Goal: Complete application form: Complete application form

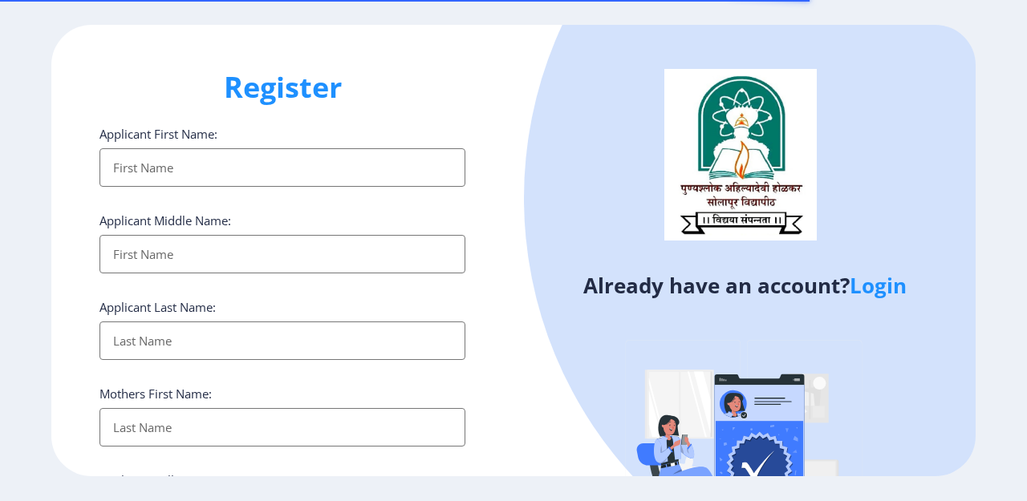
select select
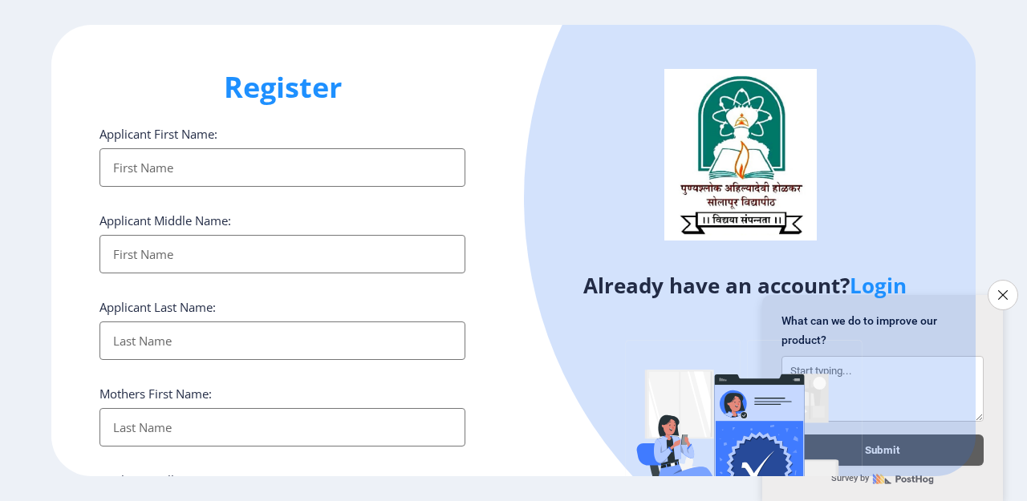
click at [180, 166] on input "Applicant First Name:" at bounding box center [282, 167] width 366 height 39
type input "[PERSON_NAME]"
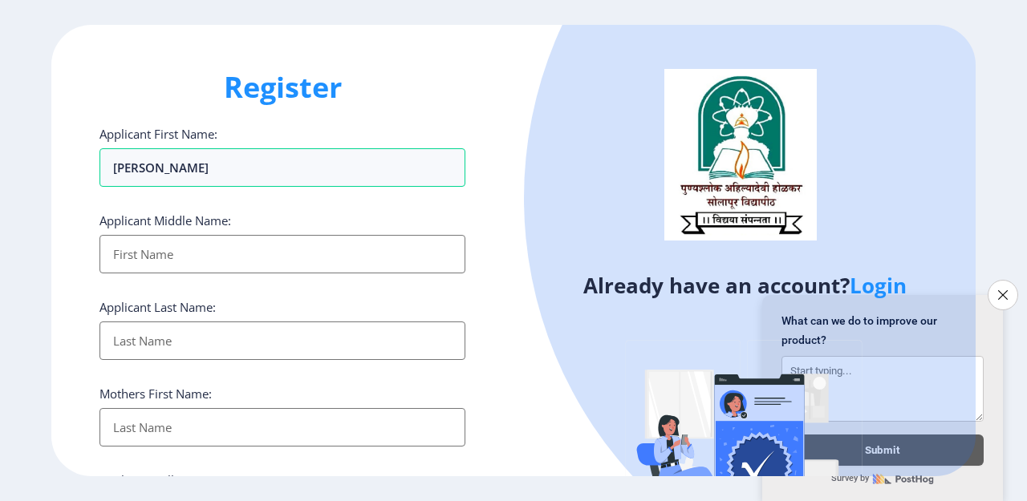
click at [154, 254] on input "Applicant First Name:" at bounding box center [282, 254] width 366 height 39
type input "subhash"
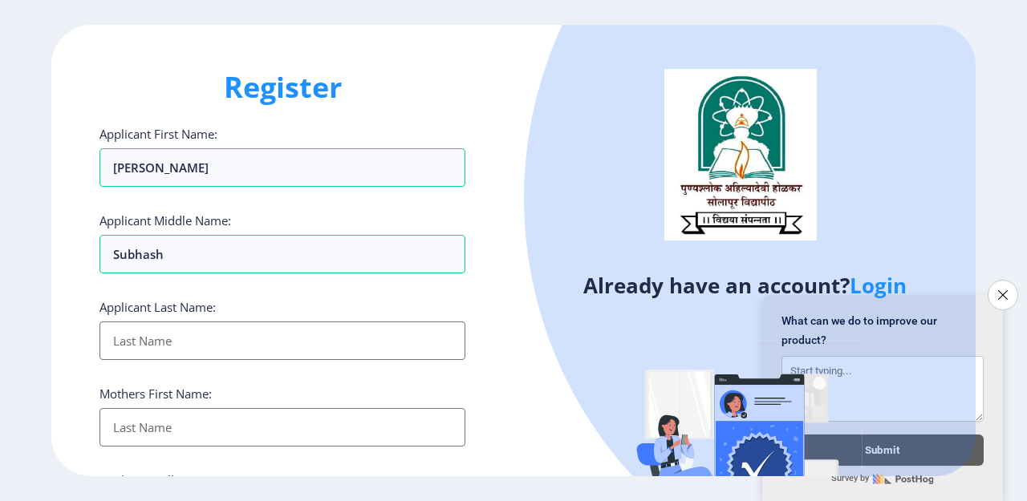
click at [195, 346] on input "Applicant First Name:" at bounding box center [282, 341] width 366 height 39
type input "parikshale"
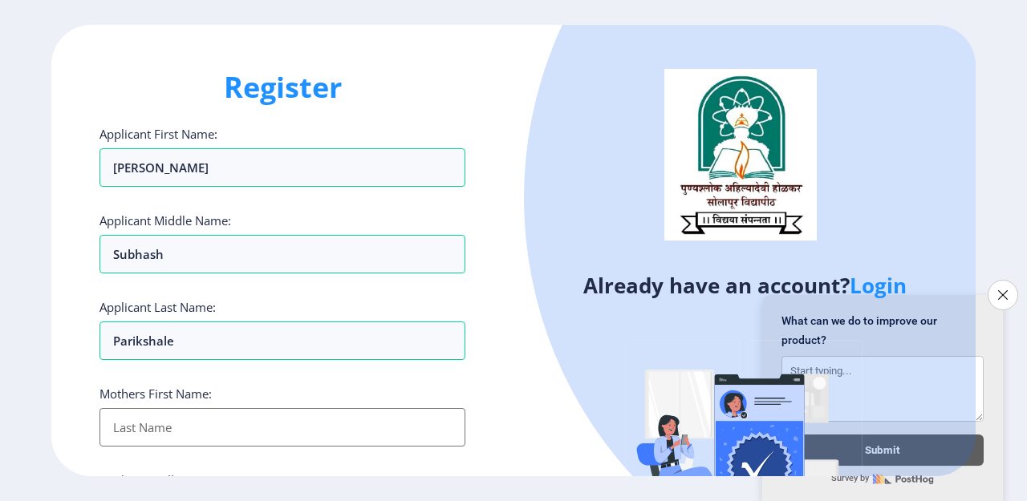
click at [187, 428] on input "Applicant First Name:" at bounding box center [282, 427] width 366 height 39
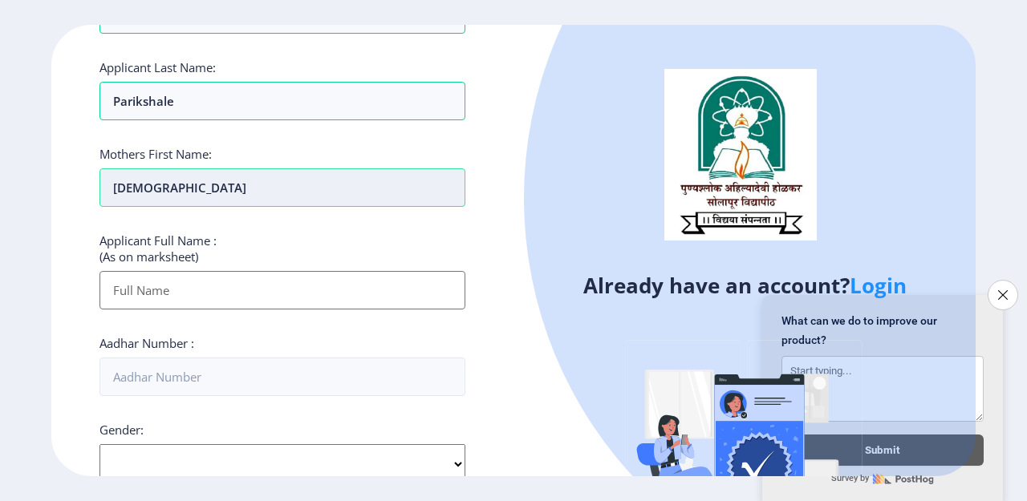
scroll to position [241, 0]
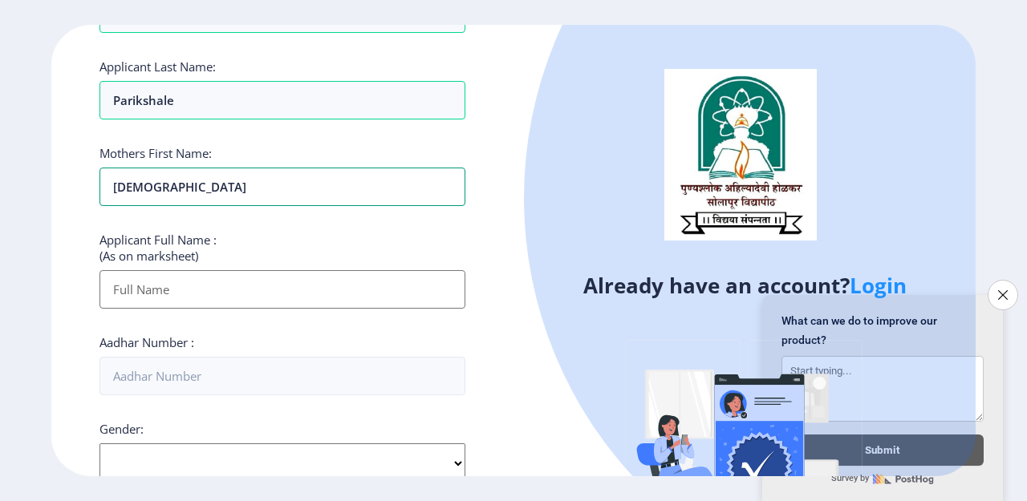
type input "[DEMOGRAPHIC_DATA]"
click at [212, 286] on input "Applicant First Name:" at bounding box center [282, 289] width 366 height 39
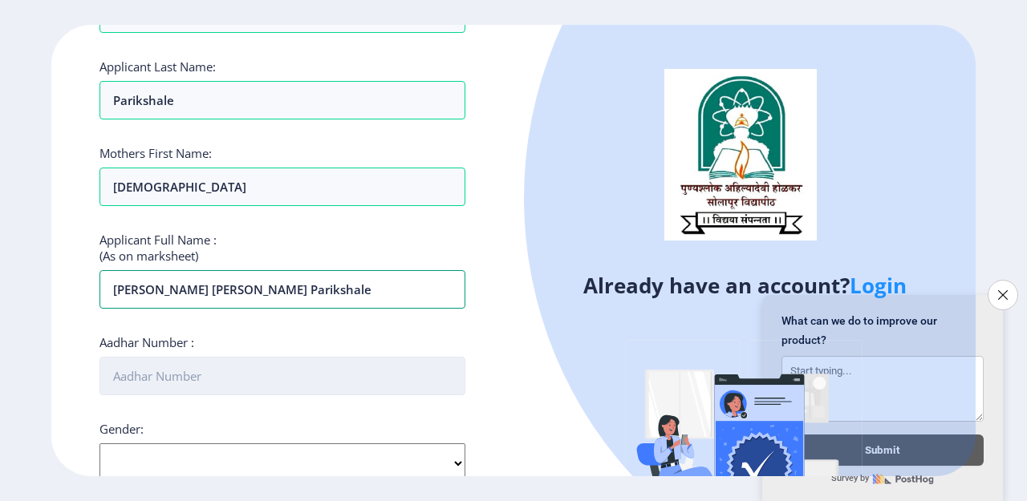
type input "[PERSON_NAME] [PERSON_NAME] parikshale"
click at [177, 375] on input "Aadhar Number :" at bounding box center [282, 376] width 366 height 39
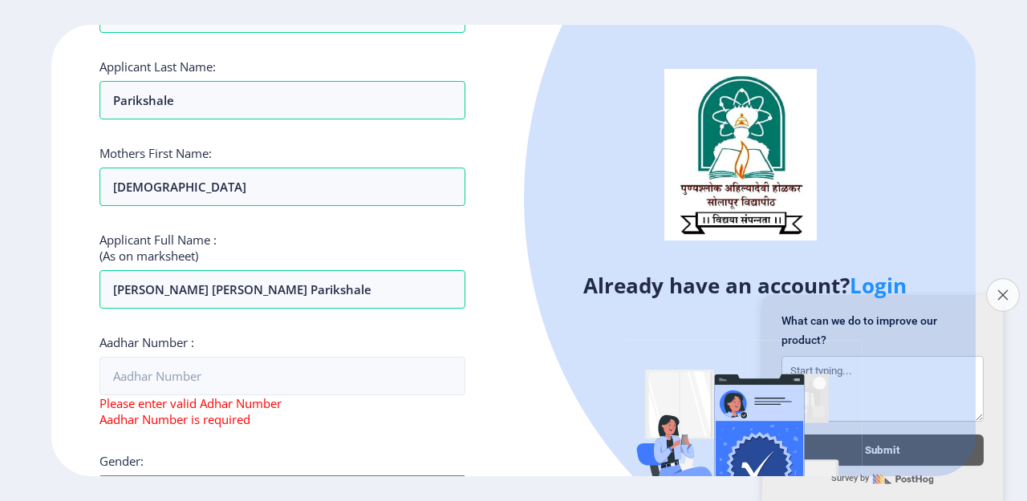
click at [1004, 290] on icon "Close survey" at bounding box center [1002, 295] width 10 height 10
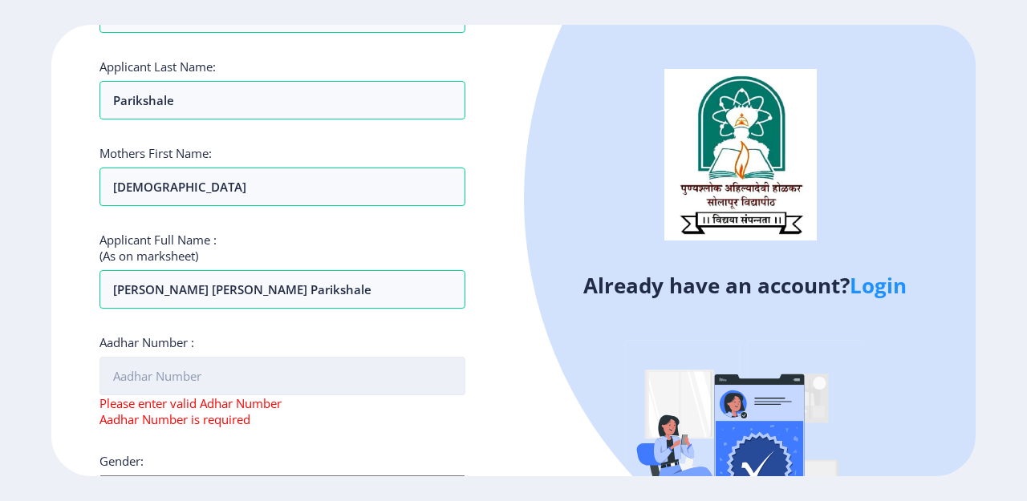
click at [188, 379] on input "Aadhar Number :" at bounding box center [282, 376] width 366 height 39
type input "57"
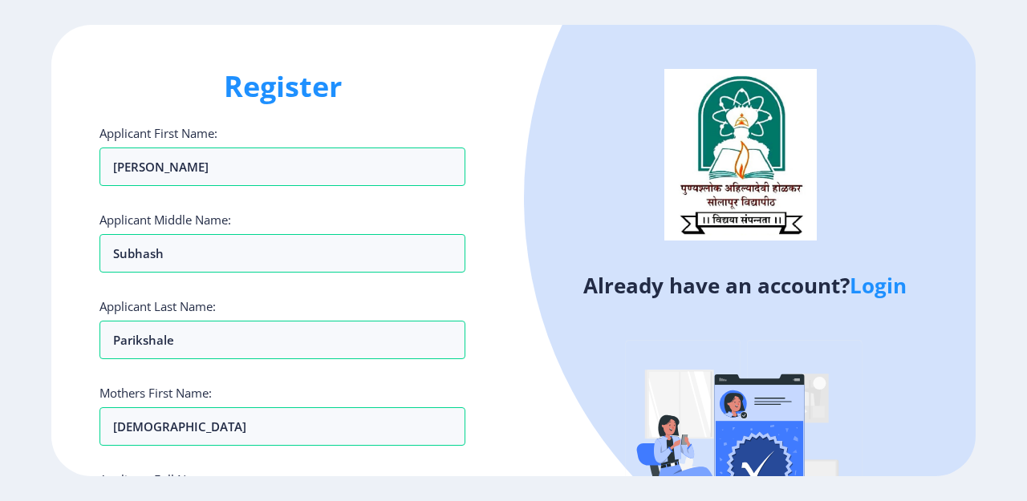
scroll to position [0, 0]
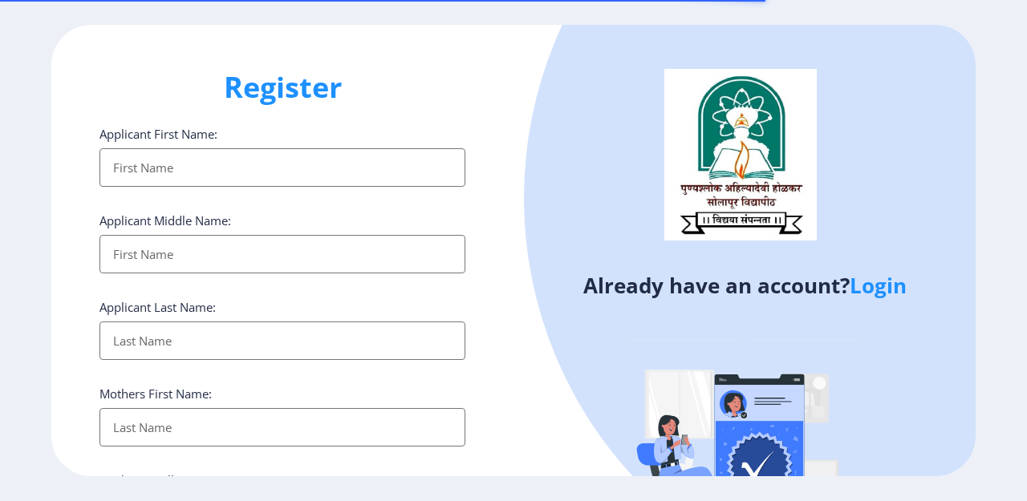
select select
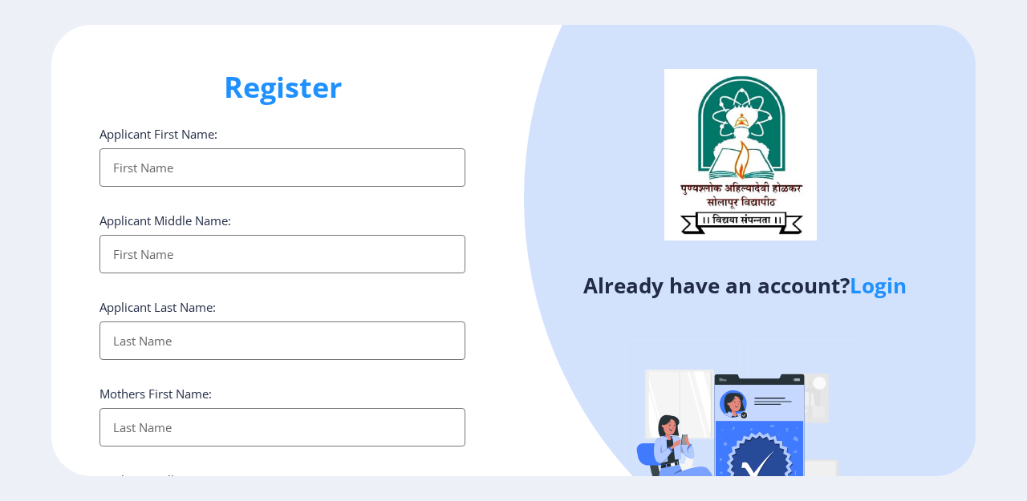
click at [175, 169] on input "Applicant First Name:" at bounding box center [282, 167] width 366 height 39
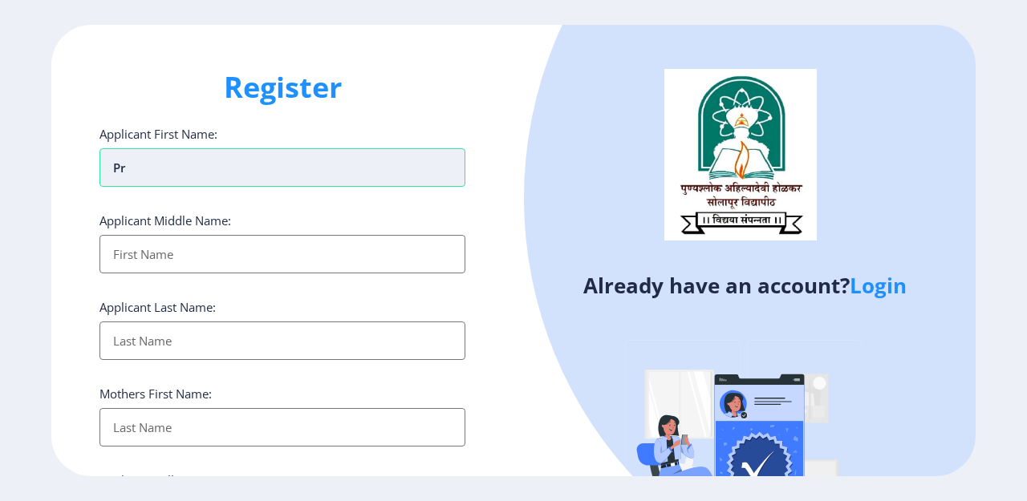
type input "p"
type input "PRAVIN"
type input "SUBHASH"
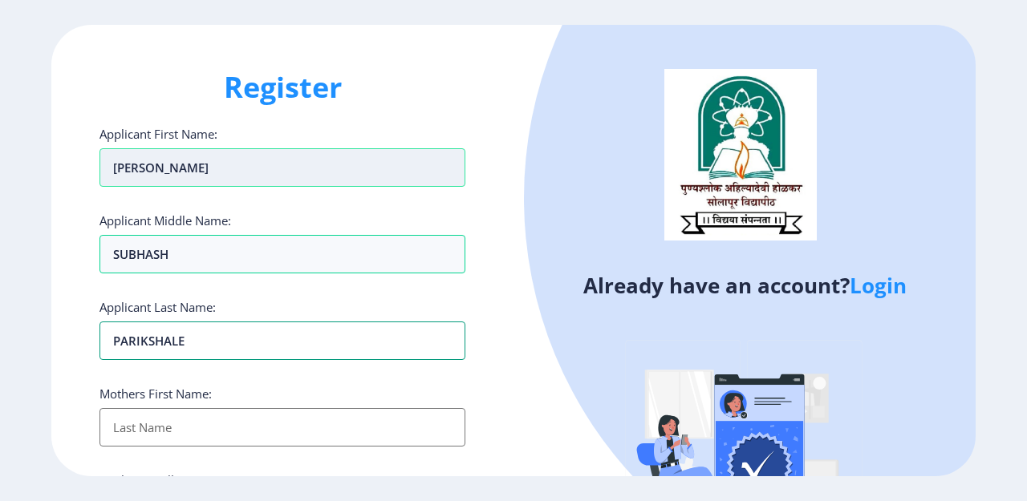
type input "PARIKSHALE"
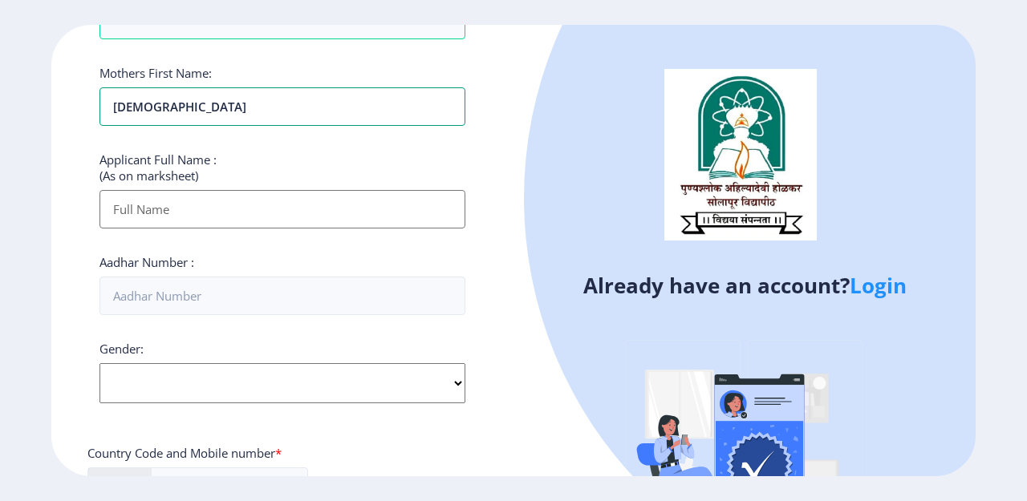
scroll to position [241, 0]
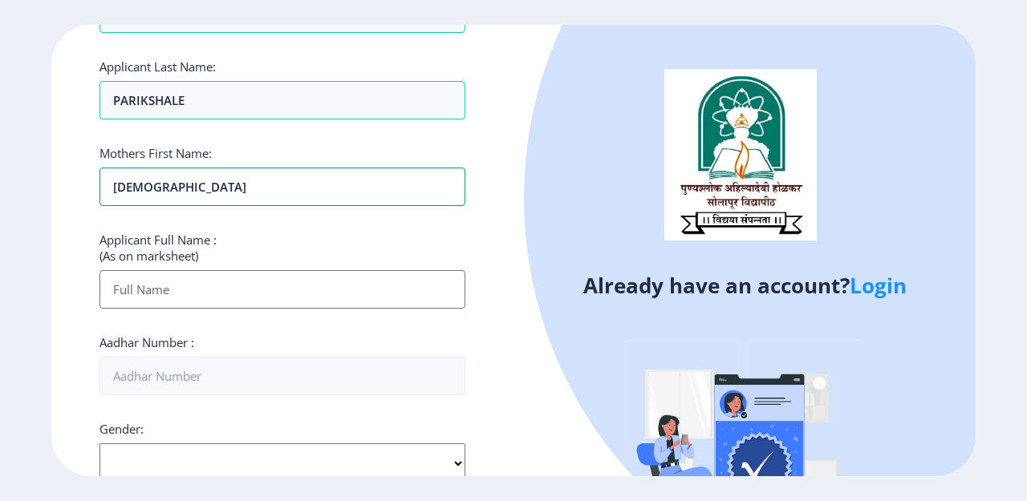
type input "SUNITA"
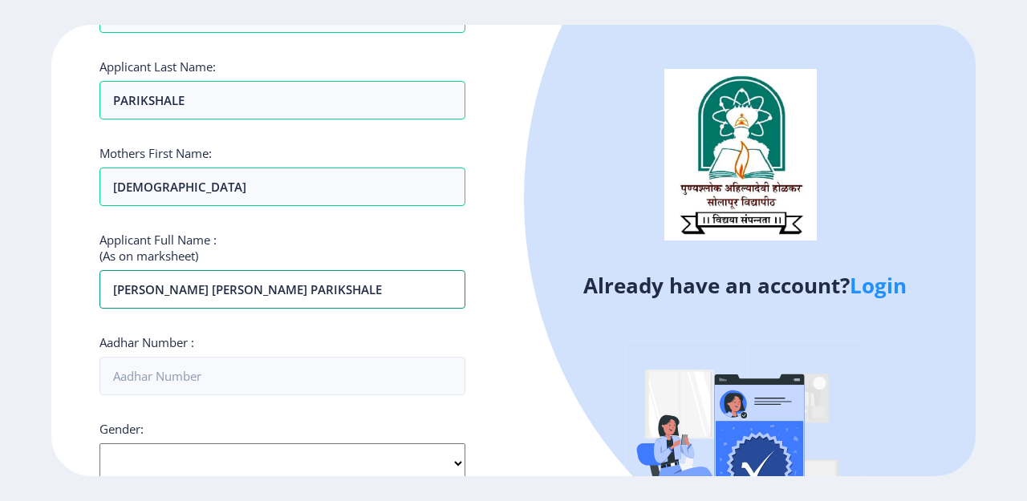
type input "PRAVIN SUBHASH PARIKSHALE"
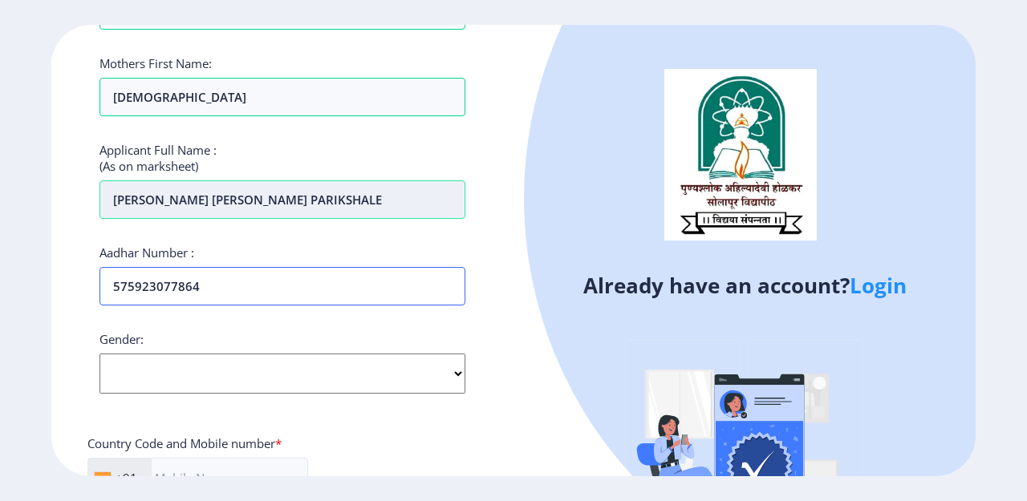
scroll to position [481, 0]
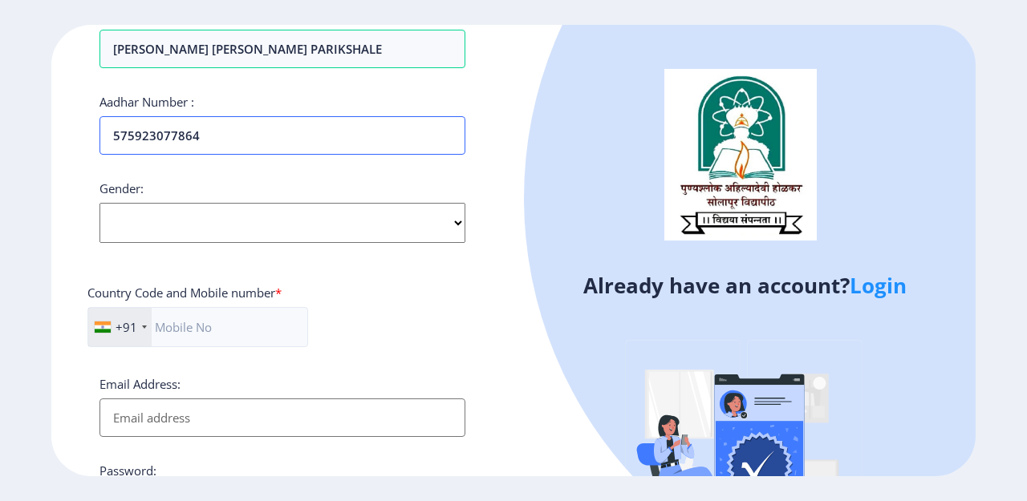
type input "575923077864"
click at [286, 219] on select "Select Gender Male Female Other" at bounding box center [282, 223] width 366 height 40
select select "[DEMOGRAPHIC_DATA]"
click at [99, 203] on select "Select Gender Male Female Other" at bounding box center [282, 223] width 366 height 40
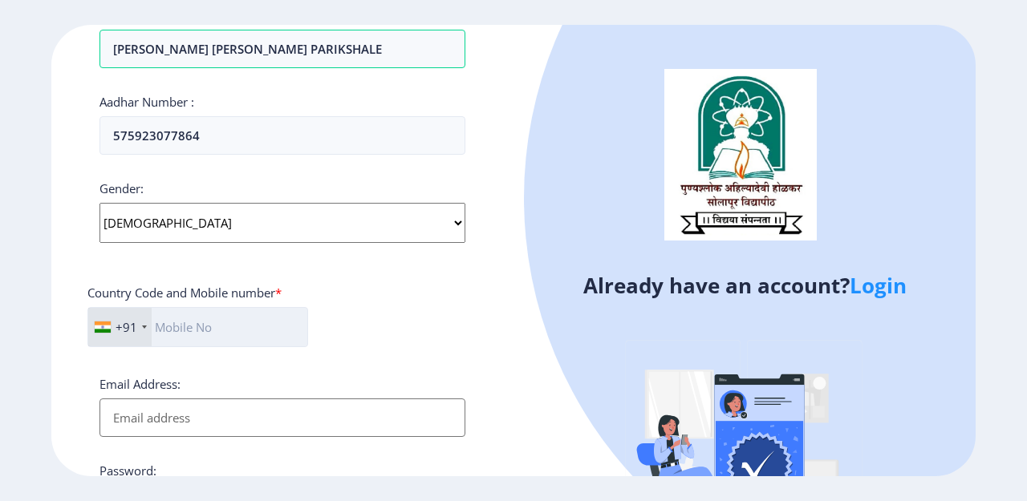
click at [241, 334] on input "text" at bounding box center [197, 327] width 221 height 40
type input "7757977802"
click at [252, 420] on input "Email Address:" at bounding box center [282, 418] width 366 height 39
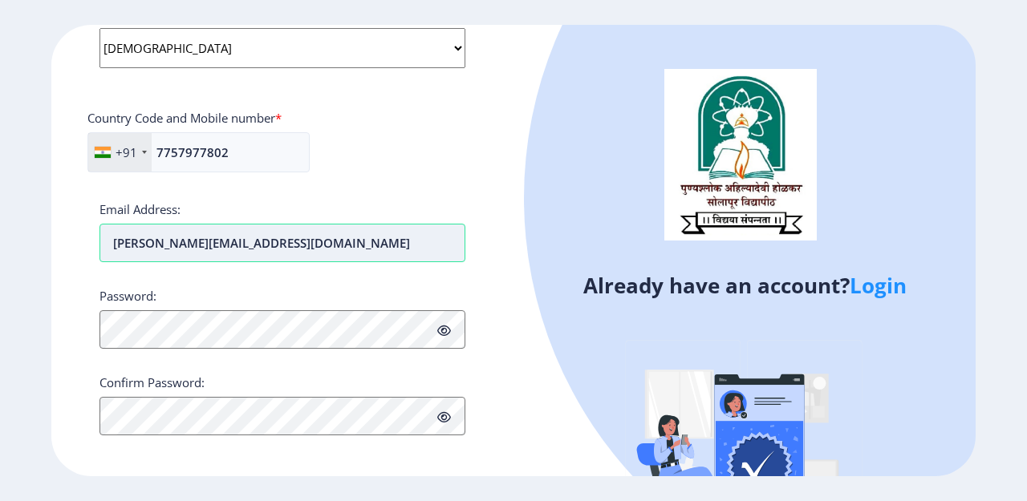
scroll to position [665, 0]
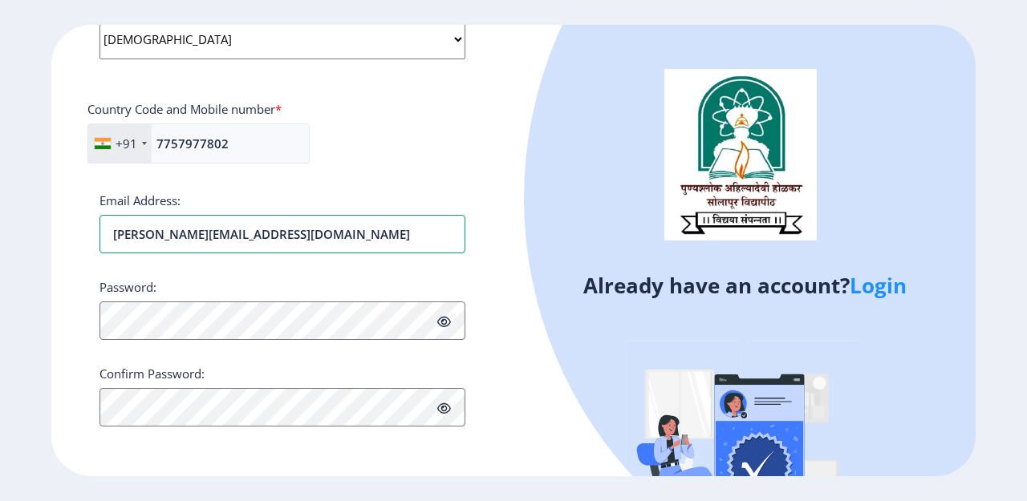
type input "pravin.parikshale@gmail.com"
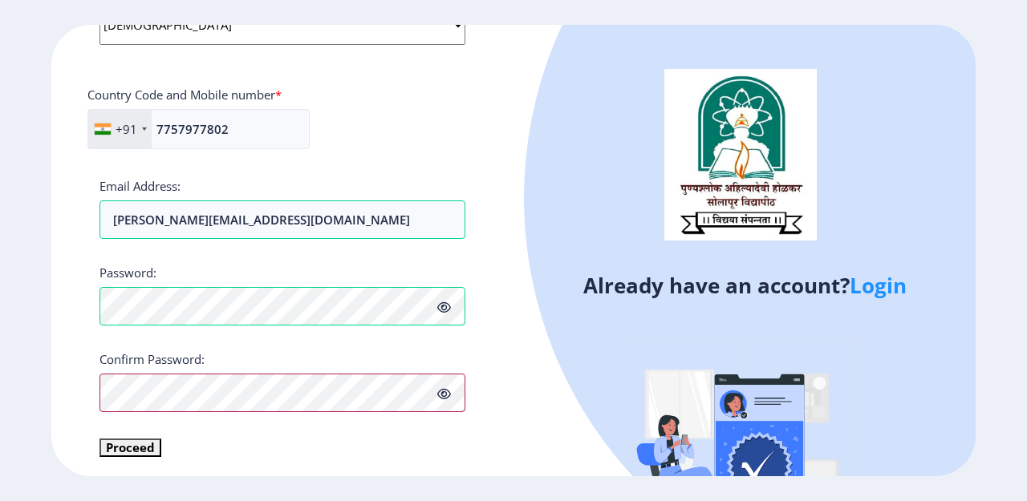
scroll to position [684, 0]
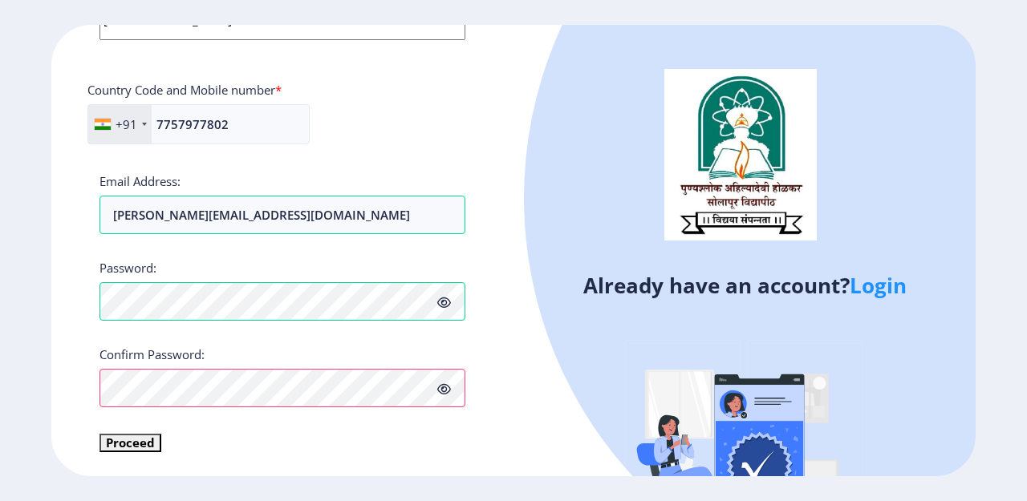
click at [441, 300] on icon at bounding box center [444, 303] width 14 height 12
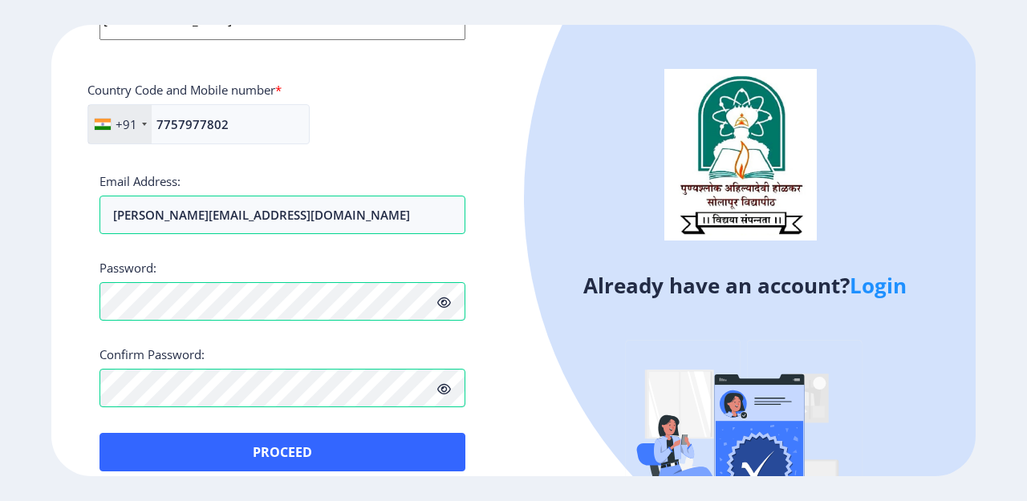
click at [441, 300] on icon at bounding box center [444, 303] width 14 height 12
click at [444, 388] on icon at bounding box center [444, 389] width 14 height 12
click at [444, 299] on icon at bounding box center [444, 303] width 14 height 12
click at [444, 298] on icon at bounding box center [444, 303] width 14 height 12
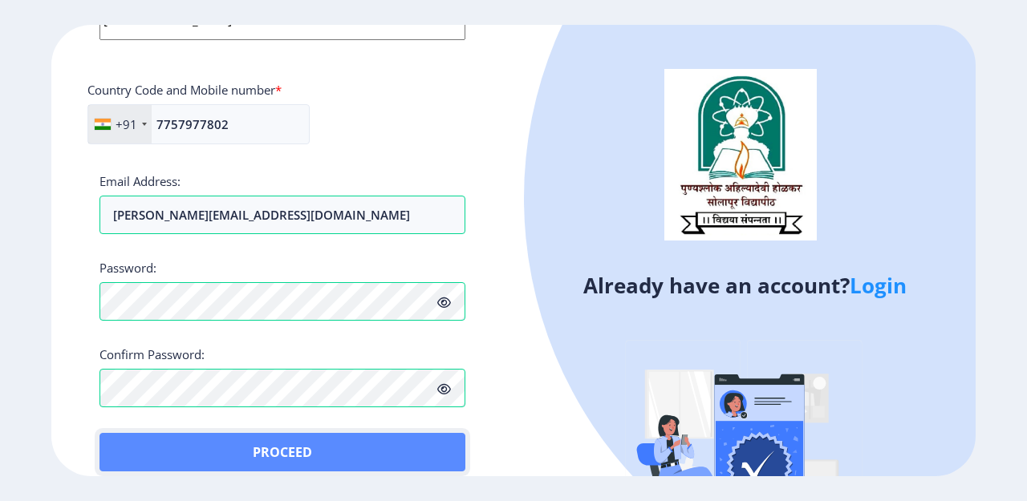
click at [379, 447] on button "Proceed" at bounding box center [282, 452] width 366 height 39
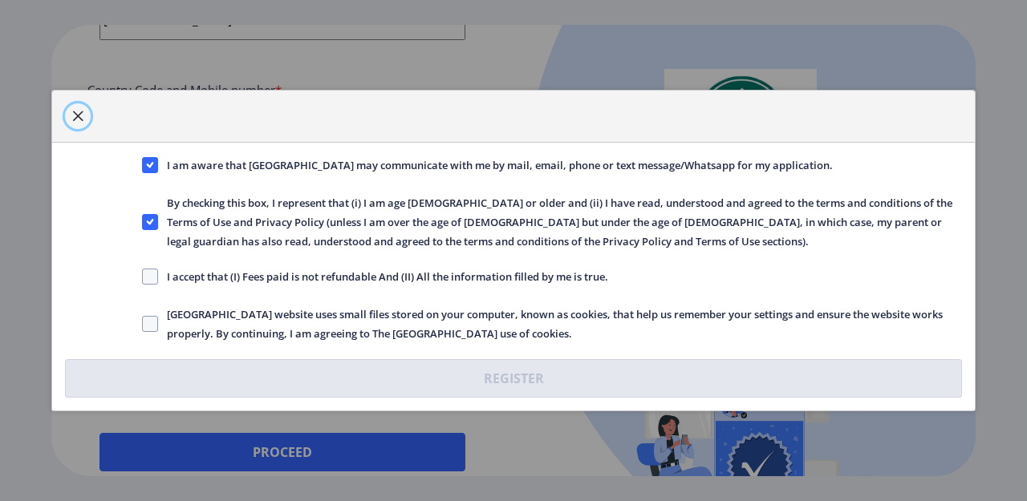
click at [73, 119] on span "button" at bounding box center [77, 116] width 13 height 13
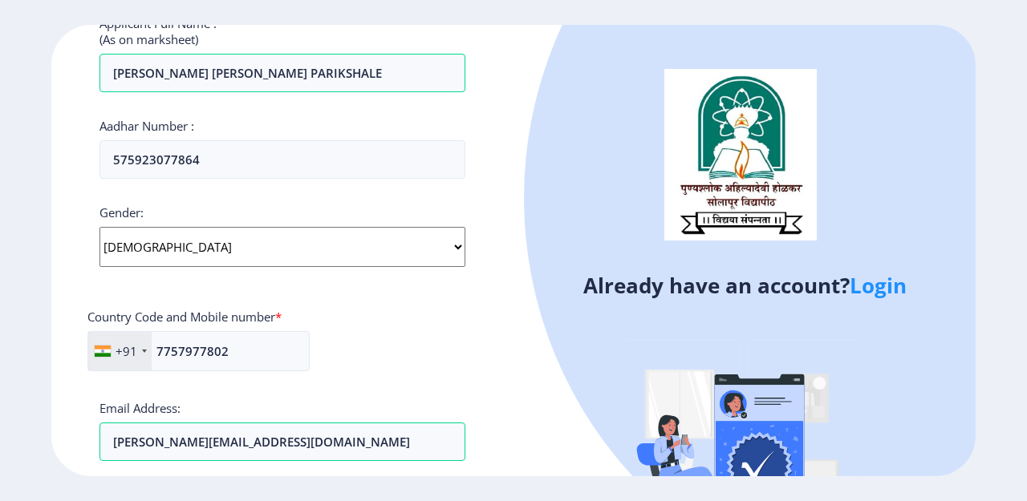
scroll to position [444, 0]
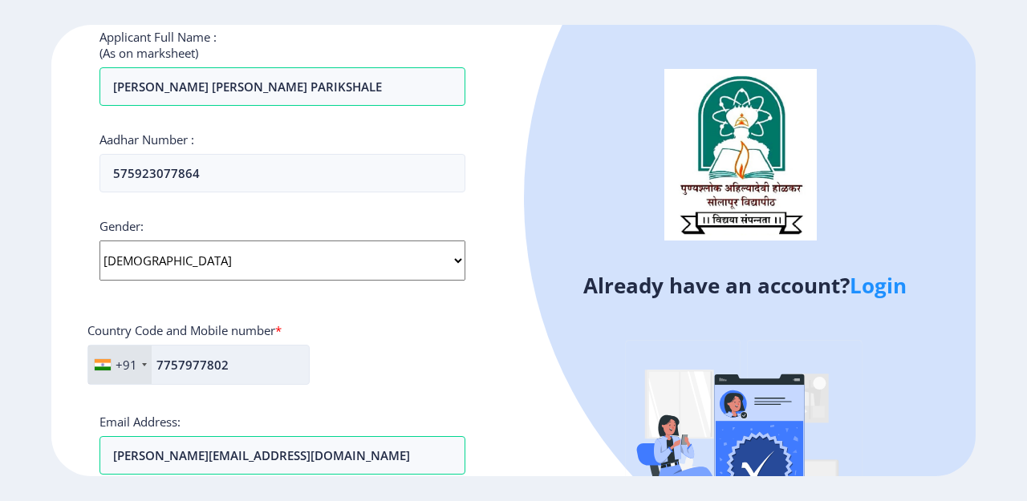
click at [245, 367] on input "7757977802" at bounding box center [198, 365] width 222 height 40
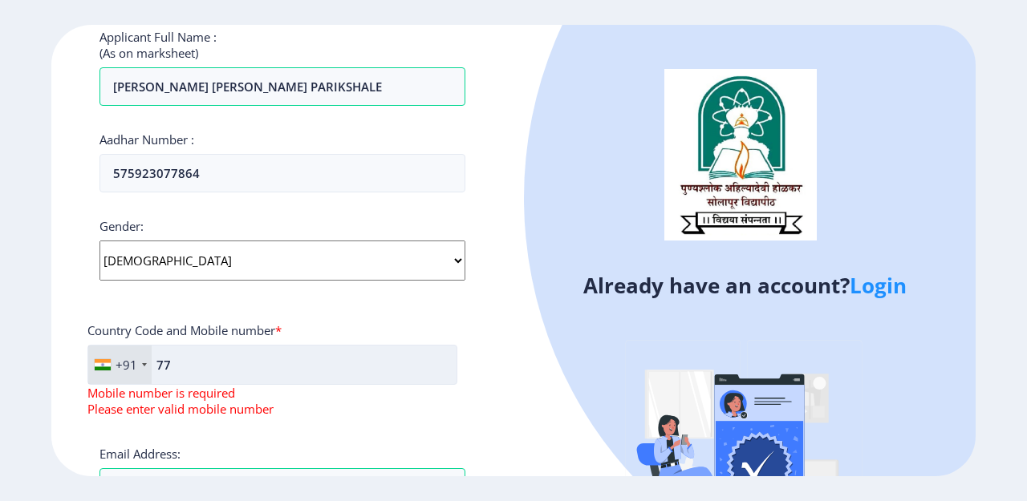
type input "7"
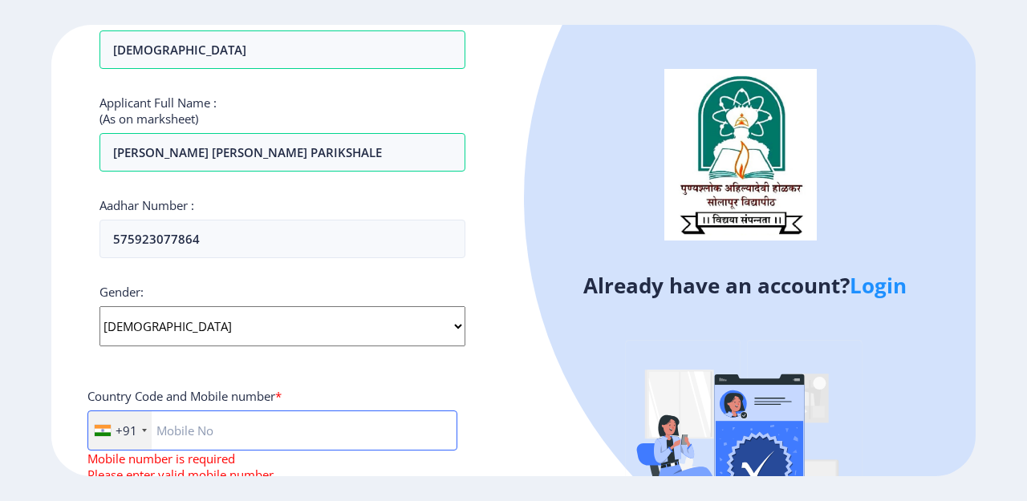
scroll to position [376, 0]
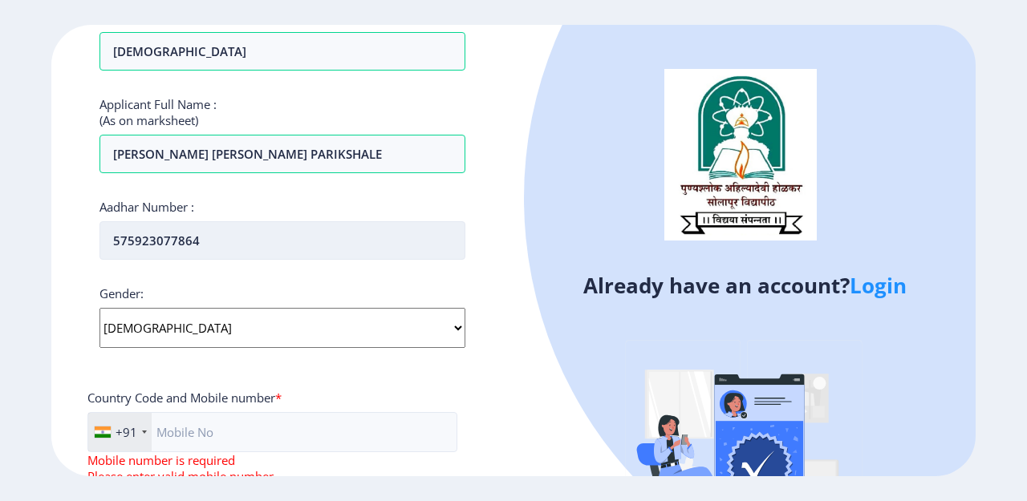
click at [304, 242] on input "575923077864" at bounding box center [282, 240] width 366 height 39
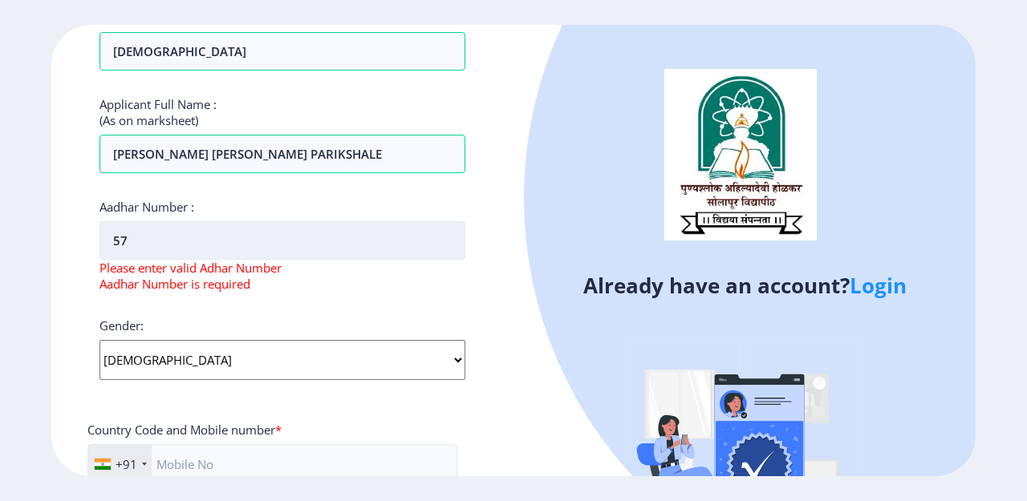
type input "5"
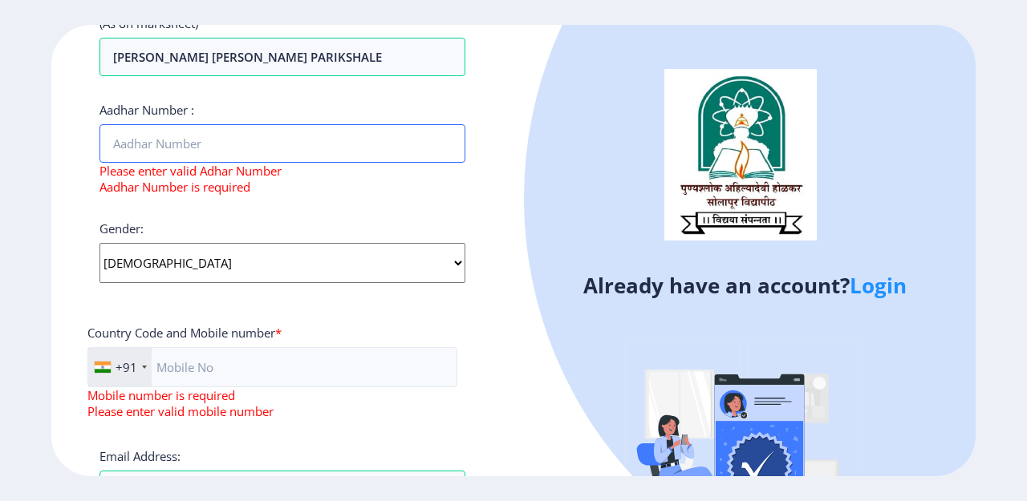
scroll to position [697, 0]
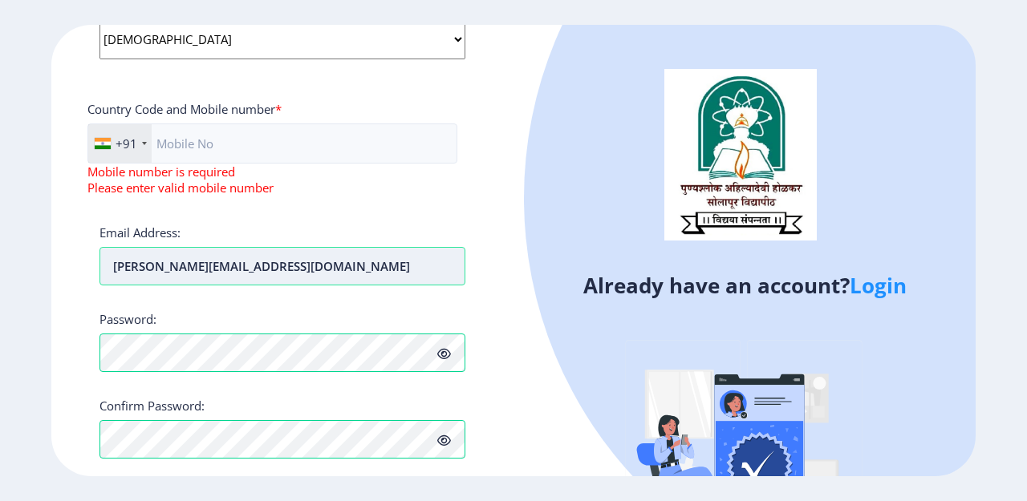
click at [346, 263] on input "pravin.parikshale@gmail.com" at bounding box center [282, 266] width 366 height 39
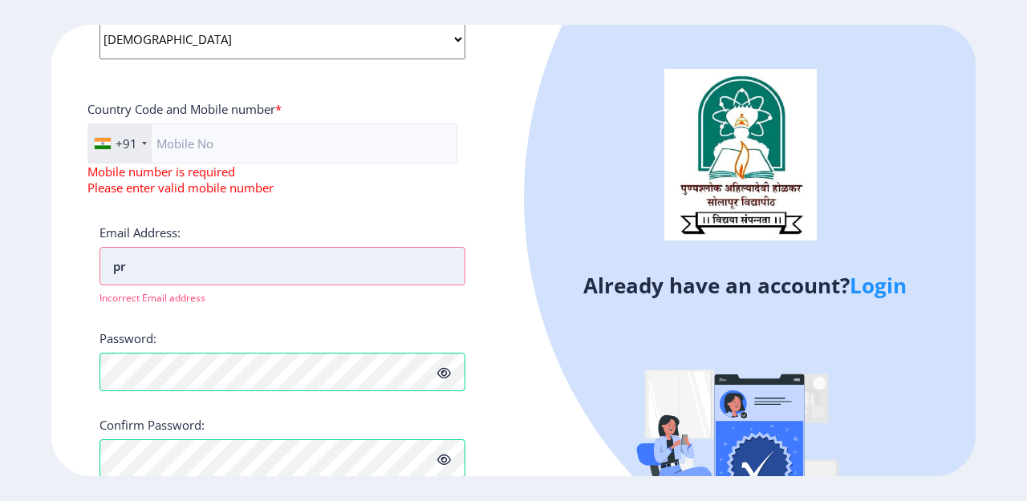
type input "p"
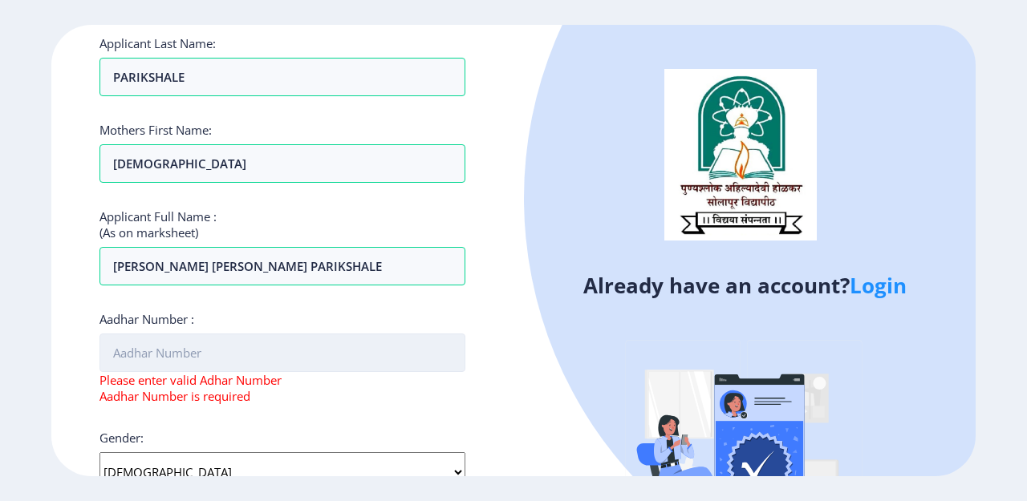
scroll to position [267, 0]
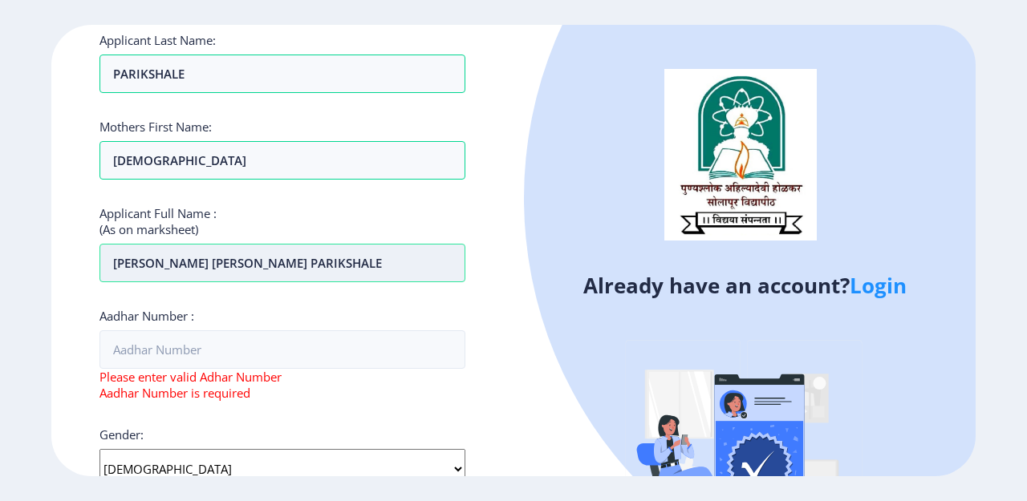
click at [309, 268] on input "PRAVIN SUBHASH PARIKSHALE" at bounding box center [282, 263] width 366 height 39
type input "P"
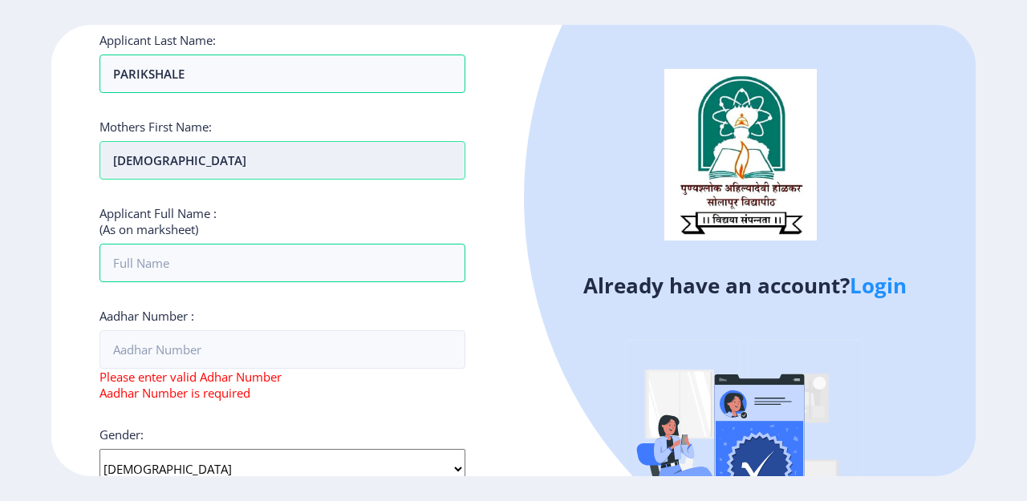
click at [271, 171] on input "SUNITA" at bounding box center [282, 160] width 366 height 39
type input "S"
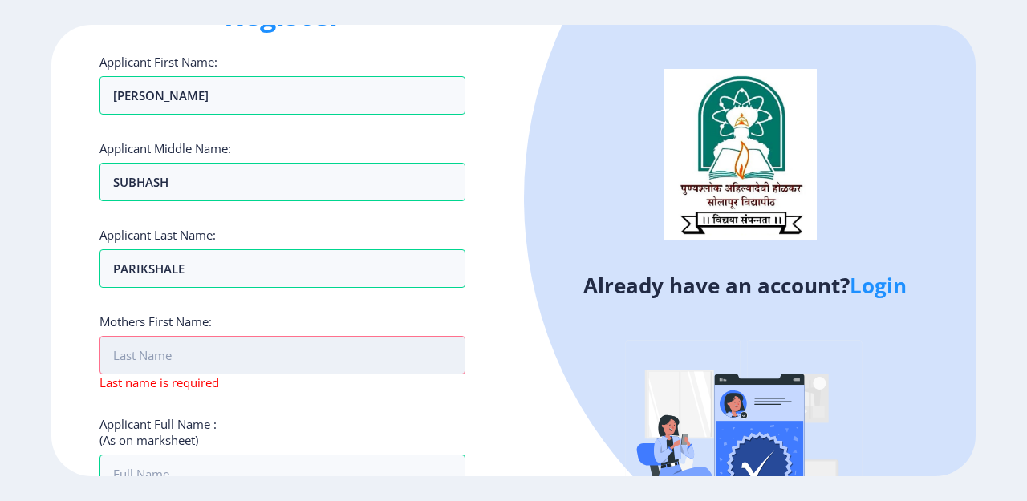
scroll to position [26, 0]
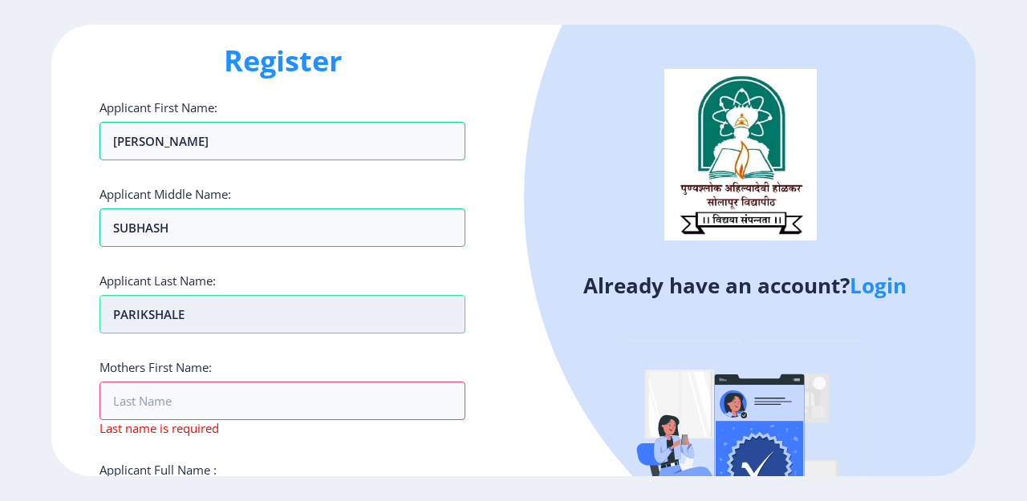
click at [240, 310] on input "PARIKSHALE" at bounding box center [282, 314] width 366 height 39
type input "P"
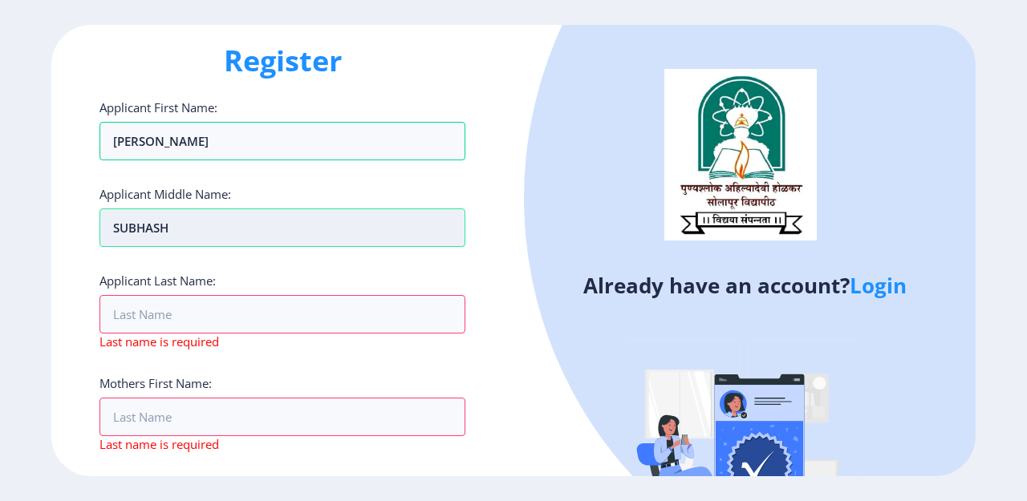
click at [229, 233] on input "SUBHASH" at bounding box center [282, 228] width 366 height 39
type input "S"
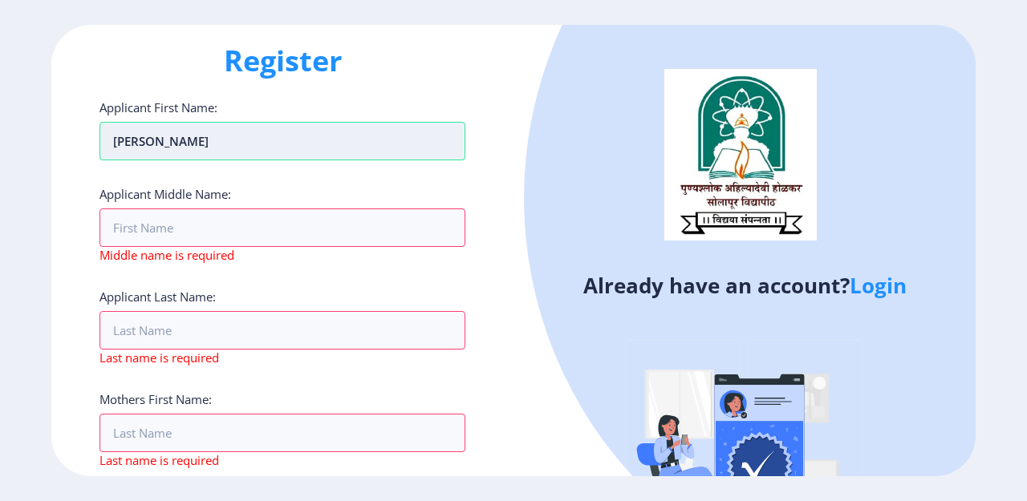
click at [204, 140] on input "PRAVIN" at bounding box center [282, 141] width 366 height 39
type input "P"
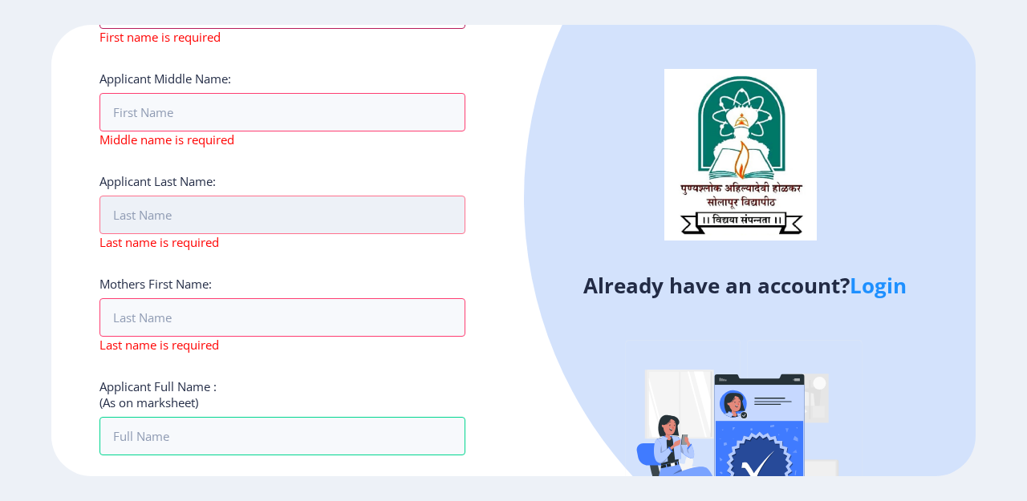
scroll to position [187, 0]
